Goal: Task Accomplishment & Management: Use online tool/utility

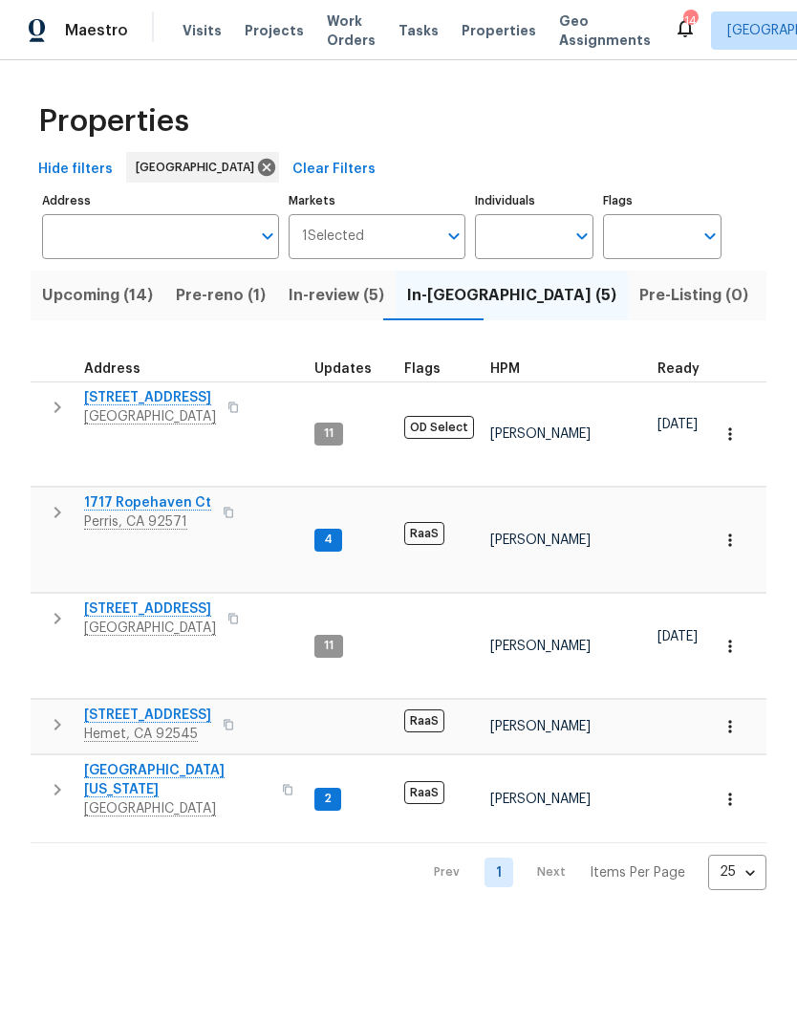
click at [519, 230] on input "Individuals" at bounding box center [520, 236] width 90 height 45
type input "[PERSON_NAME]"
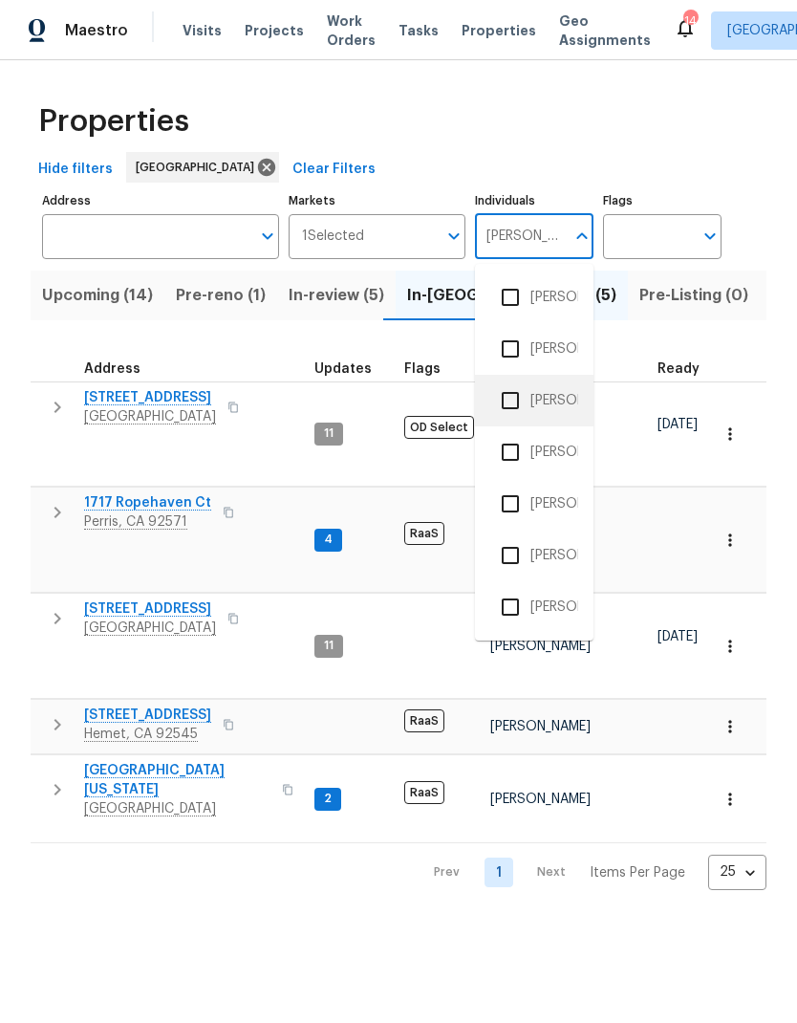
click at [551, 400] on li "[PERSON_NAME]" at bounding box center [534, 400] width 88 height 40
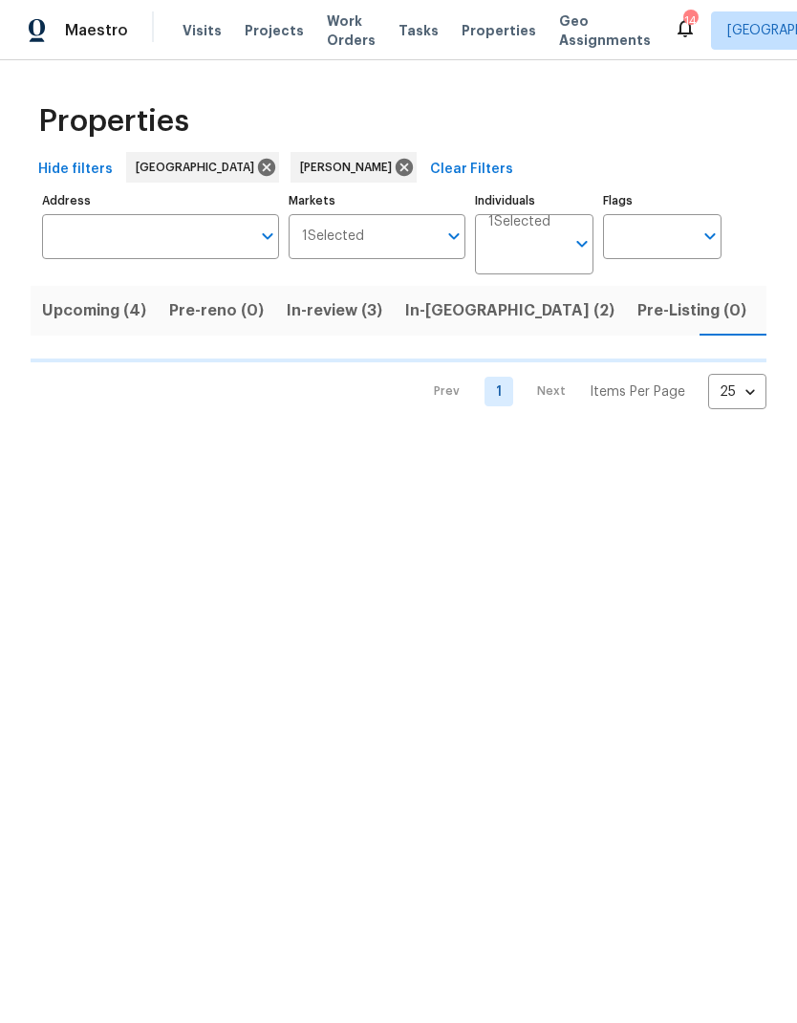
scroll to position [0, 25]
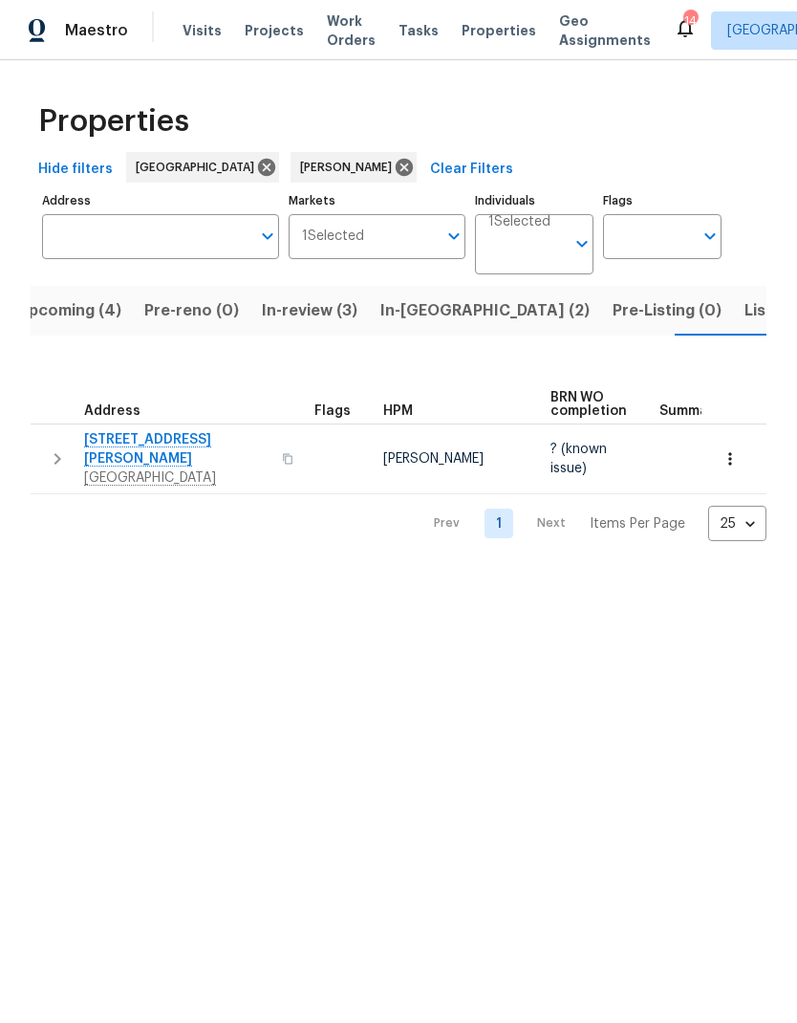
click at [745, 307] on span "Listed (2)" at bounding box center [781, 310] width 72 height 27
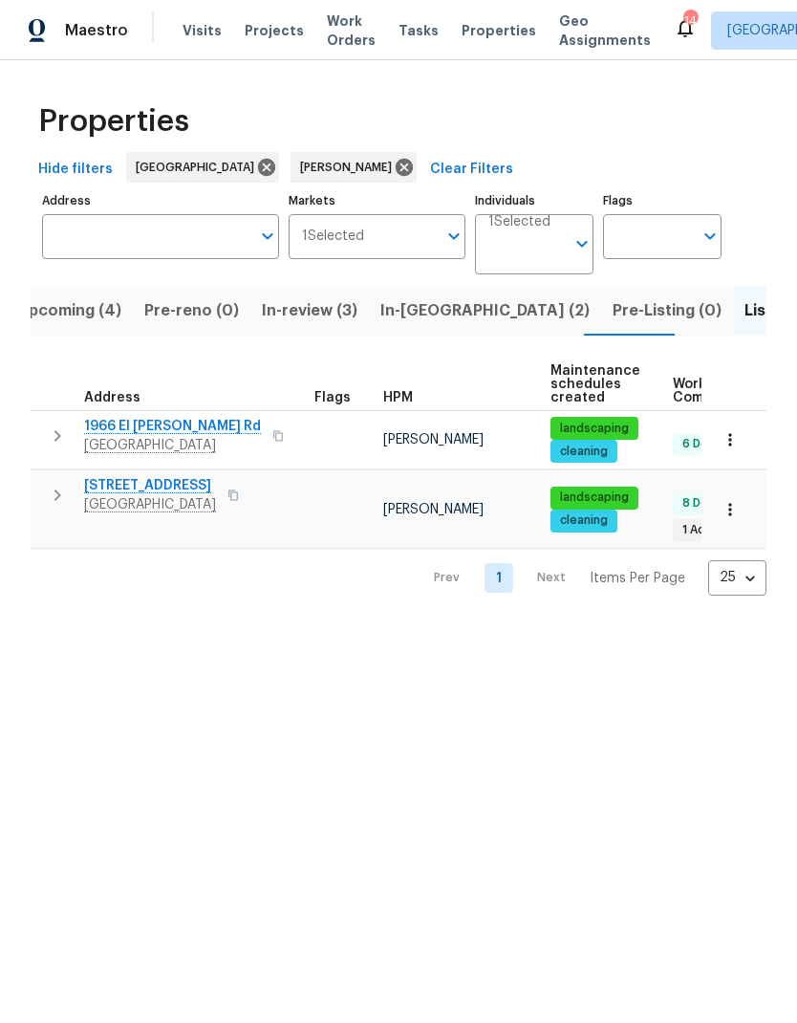
click at [203, 36] on span "Visits" at bounding box center [202, 30] width 39 height 19
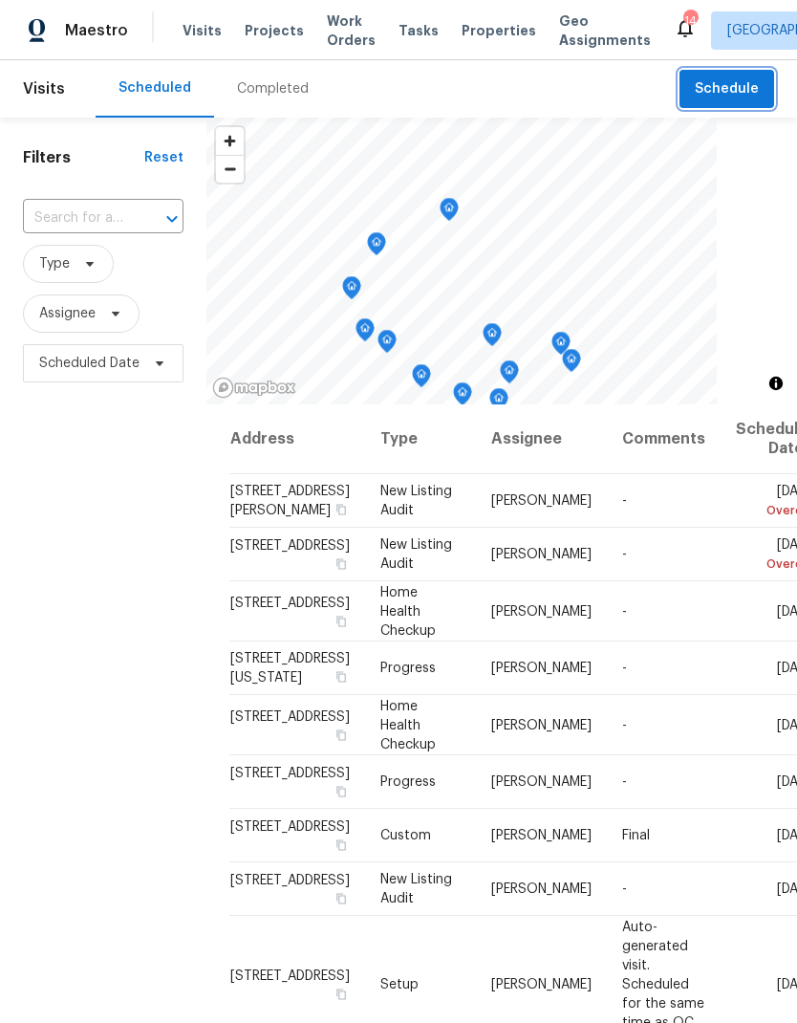
click at [749, 104] on button "Schedule" at bounding box center [727, 89] width 95 height 39
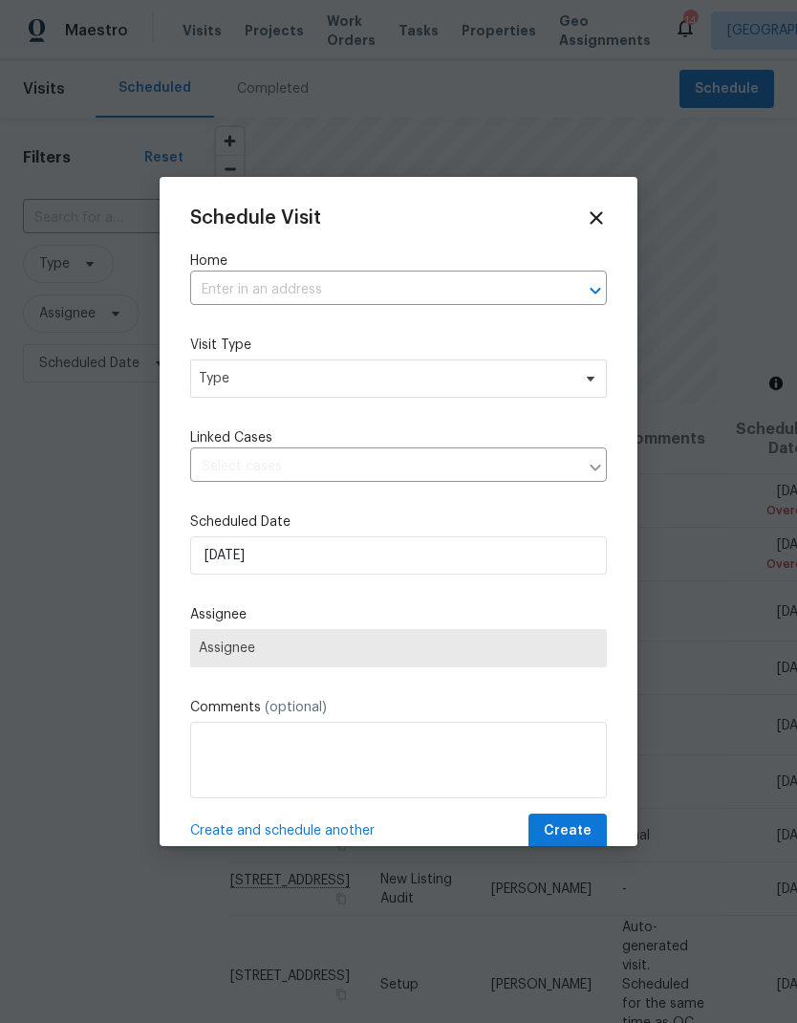
click at [260, 300] on input "text" at bounding box center [371, 290] width 363 height 30
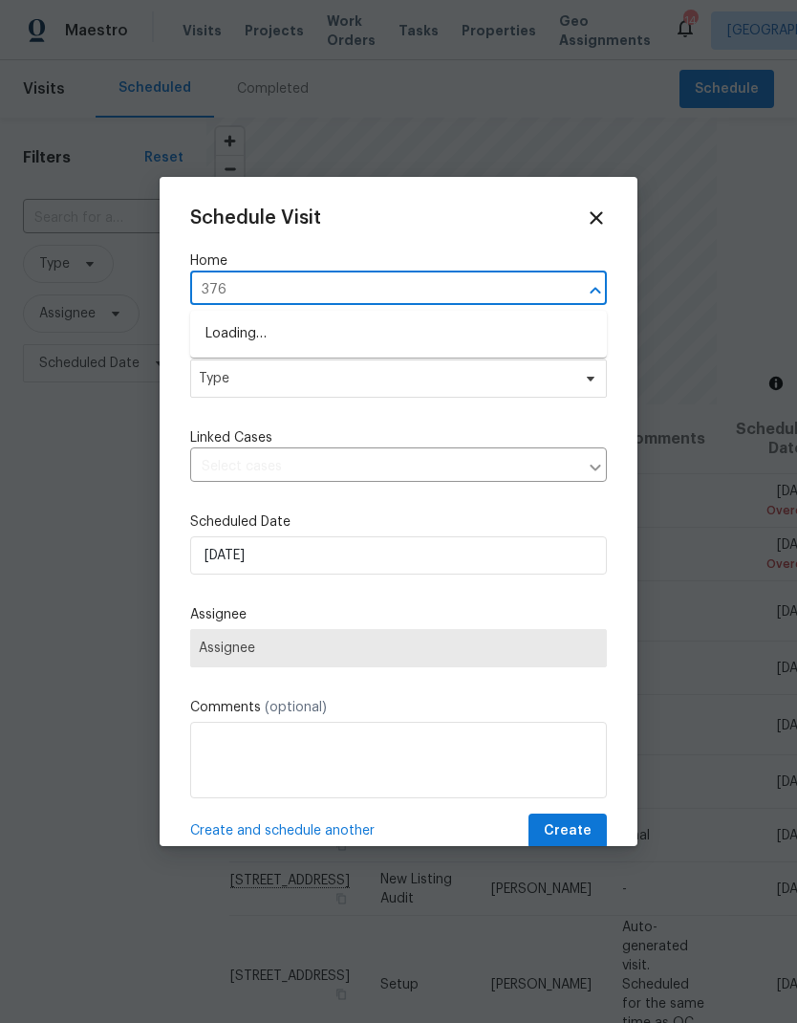
type input "376 w"
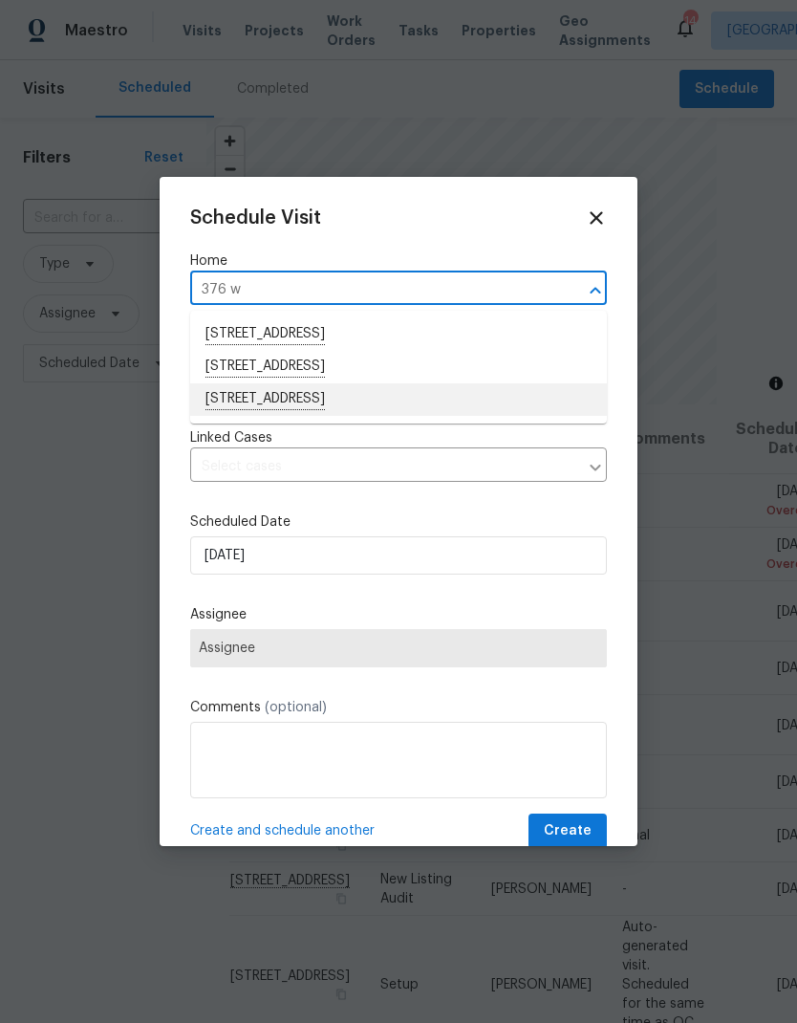
click at [329, 406] on li "376 Win Ct, San Jacinto, CA 92583" at bounding box center [398, 399] width 417 height 32
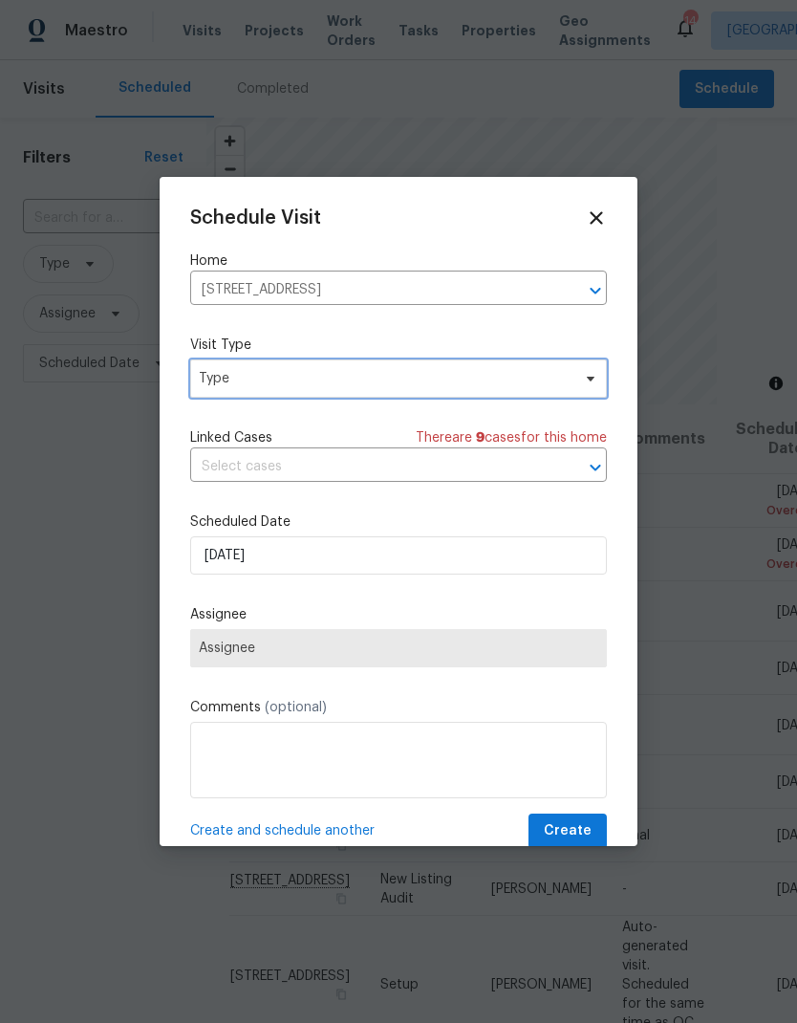
click at [334, 383] on span "Type" at bounding box center [385, 378] width 372 height 19
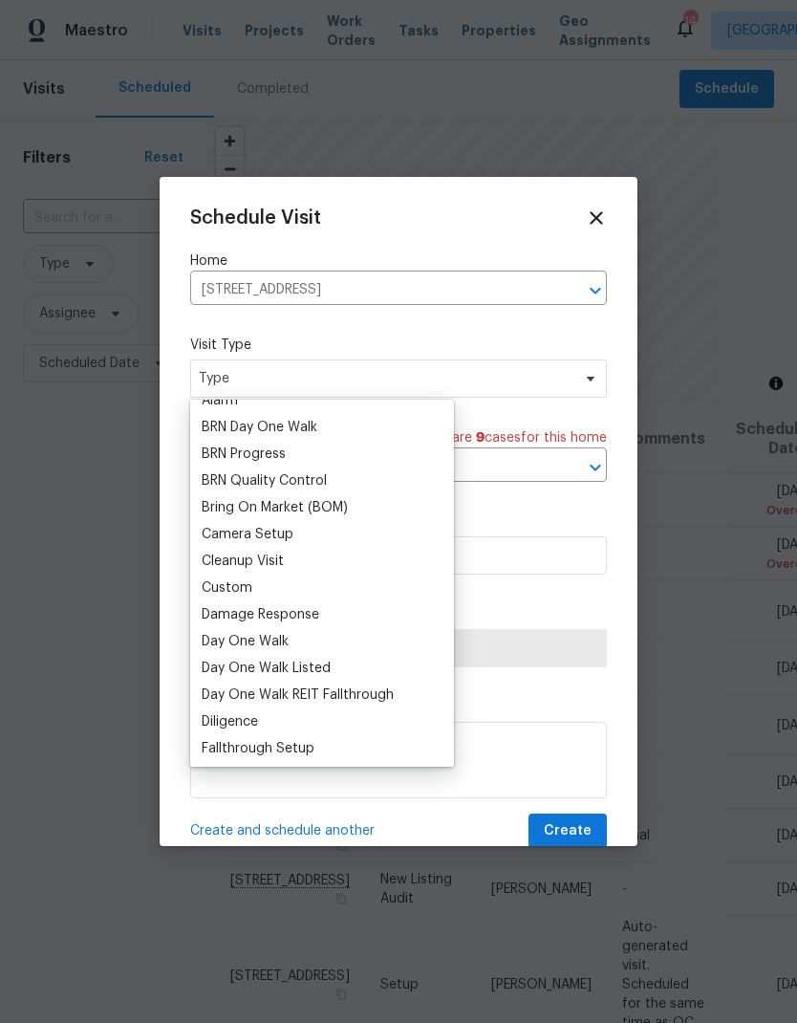
scroll to position [131, 0]
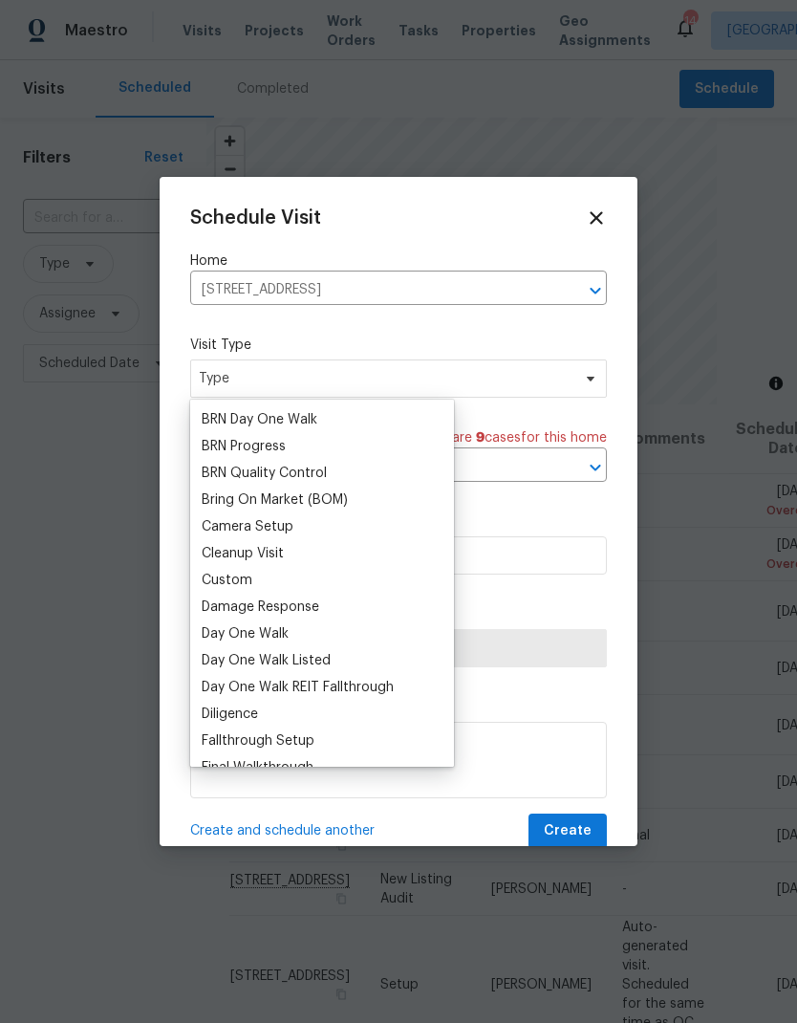
click at [242, 579] on div "Custom" at bounding box center [227, 580] width 51 height 19
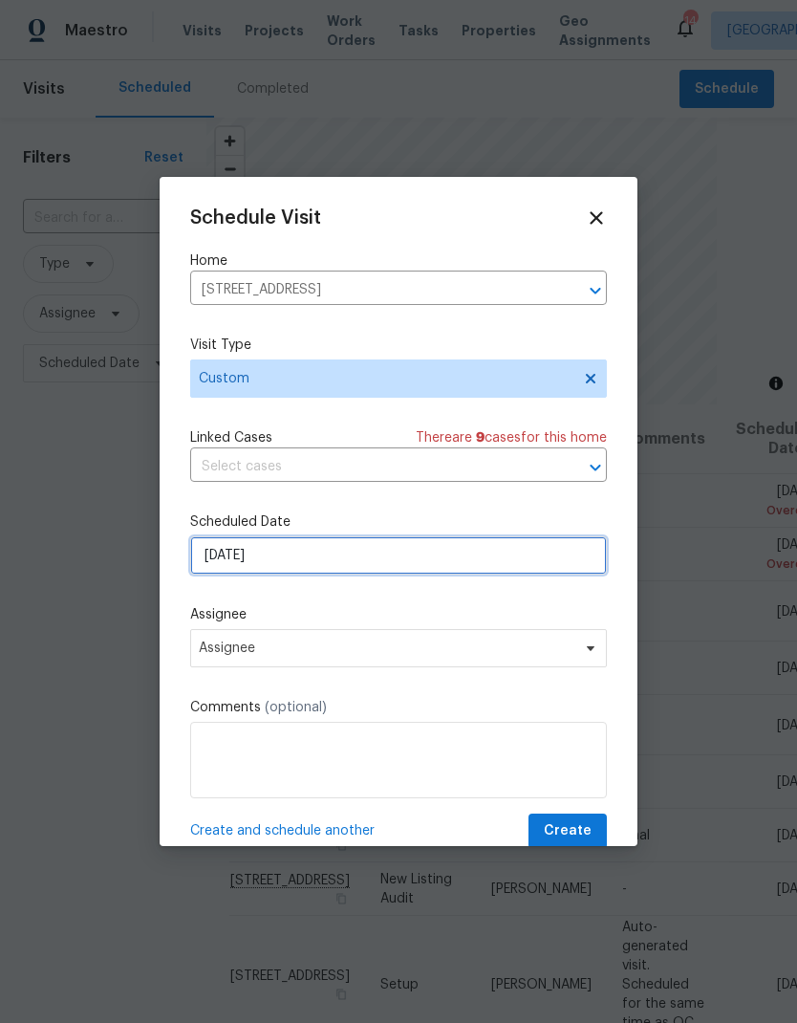
click at [322, 559] on input "9/30/2025" at bounding box center [398, 555] width 417 height 38
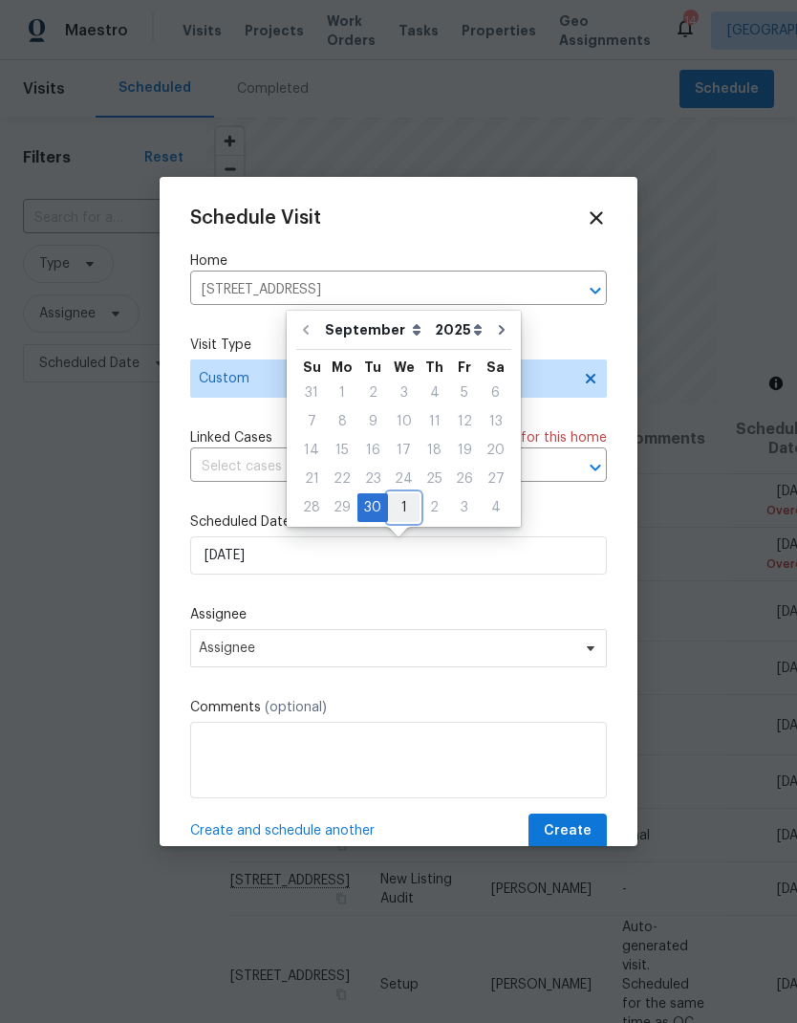
click at [407, 507] on div "1" at bounding box center [404, 507] width 32 height 27
type input "10/1/2025"
select select "9"
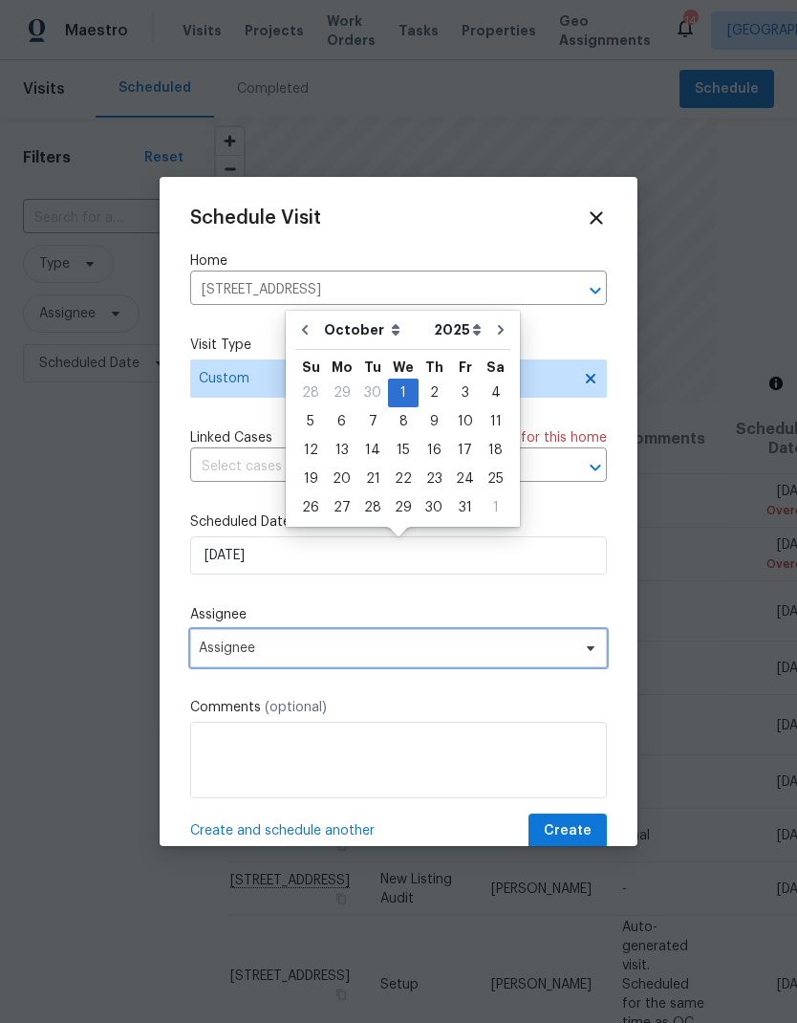
click at [321, 656] on span "Assignee" at bounding box center [386, 647] width 375 height 15
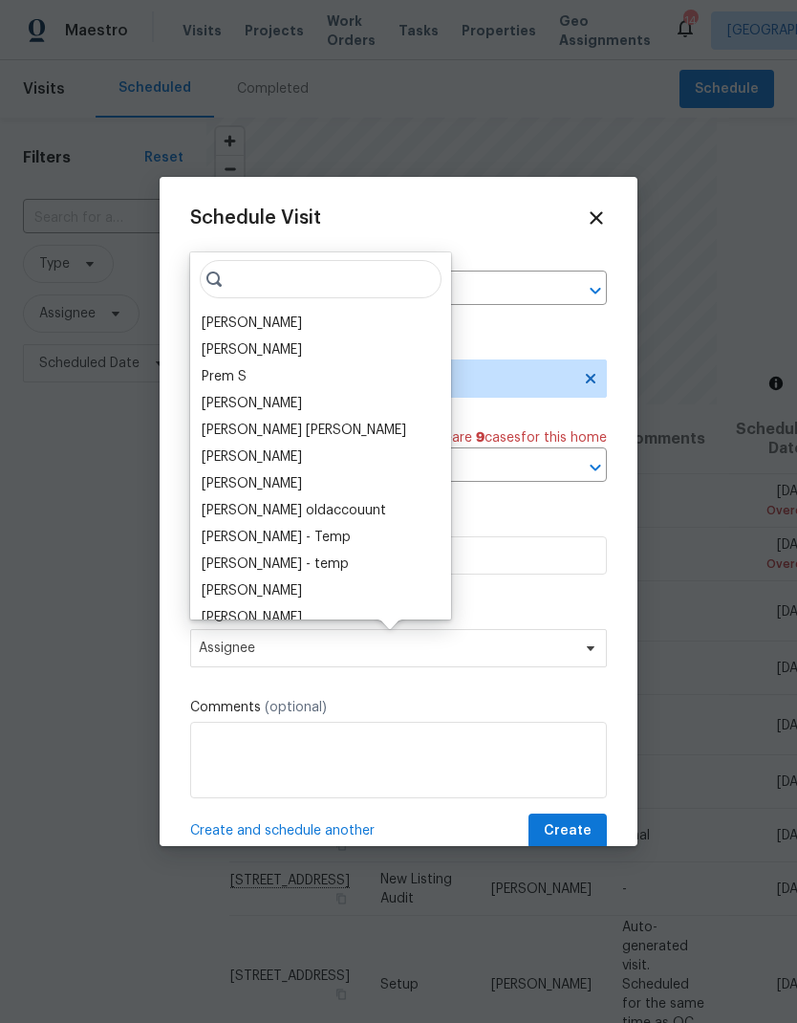
click at [257, 318] on div "[PERSON_NAME]" at bounding box center [252, 322] width 100 height 19
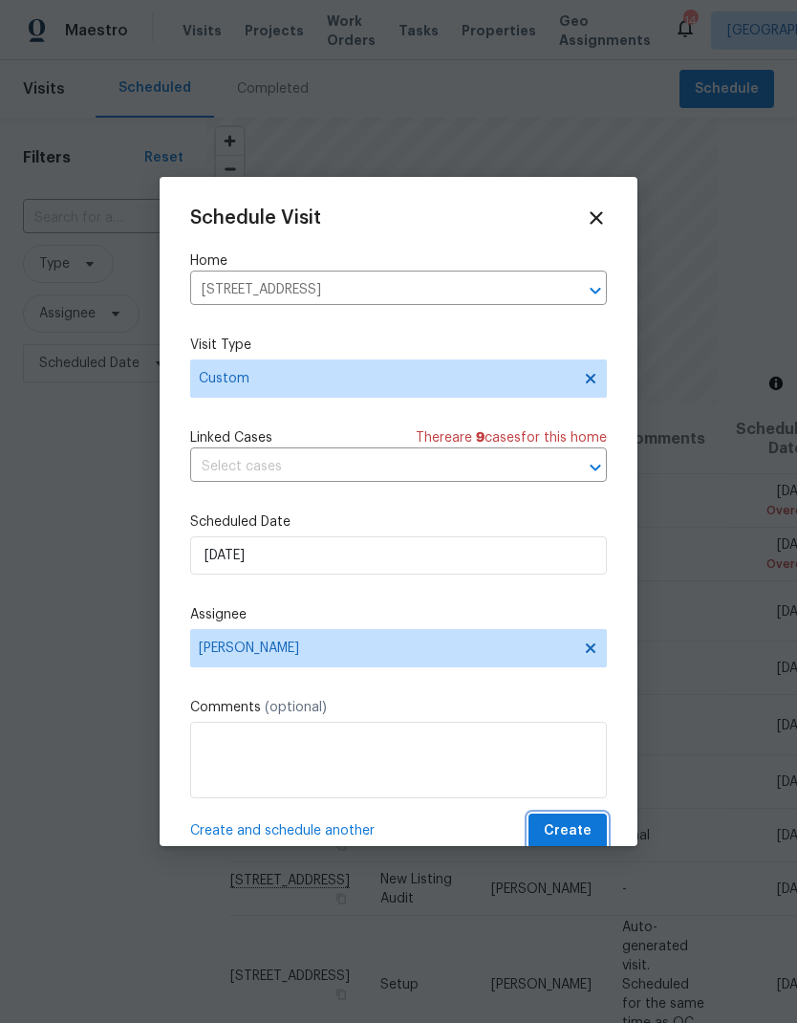
click at [588, 833] on span "Create" at bounding box center [568, 831] width 48 height 24
